Goal: Entertainment & Leisure: Consume media (video, audio)

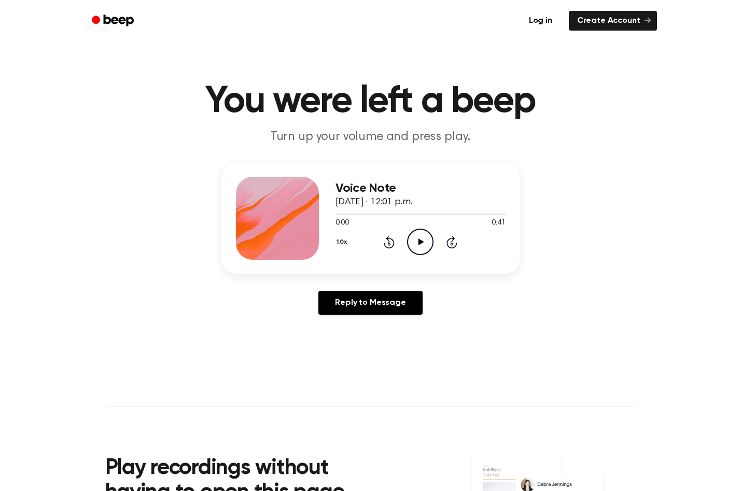
click at [420, 241] on icon at bounding box center [421, 241] width 6 height 7
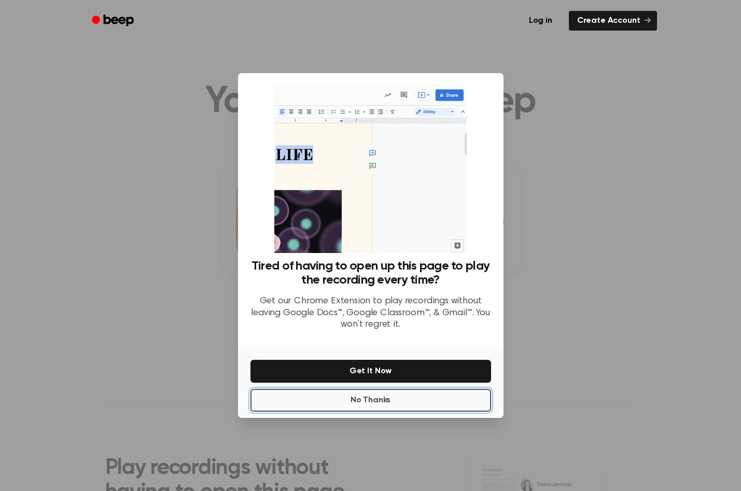
drag, startPoint x: 376, startPoint y: 403, endPoint x: 389, endPoint y: 375, distance: 31.3
click at [376, 402] on button "No Thanks" at bounding box center [370, 400] width 240 height 23
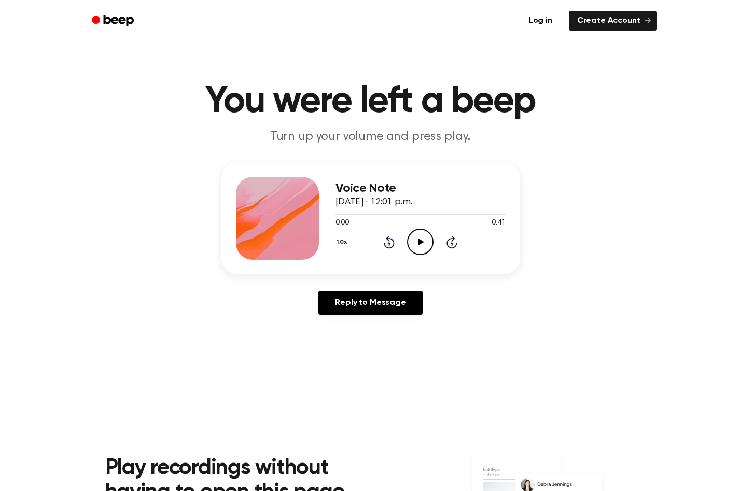
click at [420, 243] on icon at bounding box center [421, 241] width 6 height 7
click at [421, 246] on icon "Pause Audio" at bounding box center [420, 242] width 26 height 26
click at [421, 247] on icon "Play Audio" at bounding box center [420, 242] width 26 height 26
click at [421, 246] on icon "Pause Audio" at bounding box center [420, 242] width 26 height 26
click at [421, 246] on icon "Play Audio" at bounding box center [420, 242] width 26 height 26
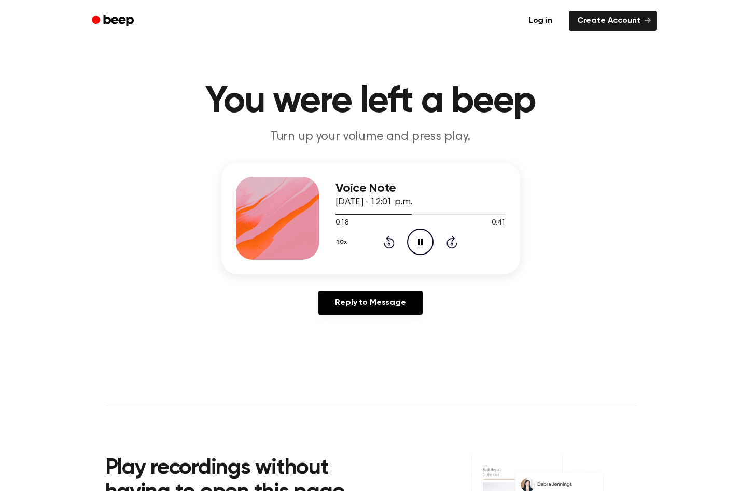
click at [421, 246] on icon "Pause Audio" at bounding box center [420, 242] width 26 height 26
click at [421, 246] on icon "Play Audio" at bounding box center [420, 242] width 26 height 26
click at [417, 246] on icon "Pause Audio" at bounding box center [420, 242] width 26 height 26
click at [424, 243] on icon "Play Audio" at bounding box center [420, 242] width 26 height 26
click at [418, 243] on icon "Play Audio" at bounding box center [420, 242] width 26 height 26
